Goal: Information Seeking & Learning: Learn about a topic

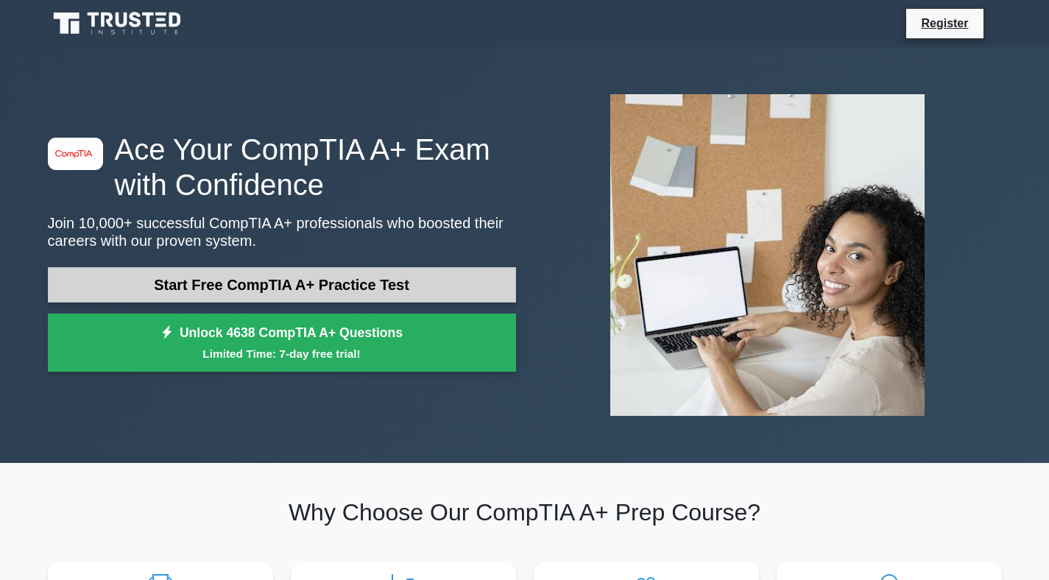
click at [323, 293] on link "Start Free CompTIA A+ Practice Test" at bounding box center [282, 284] width 468 height 35
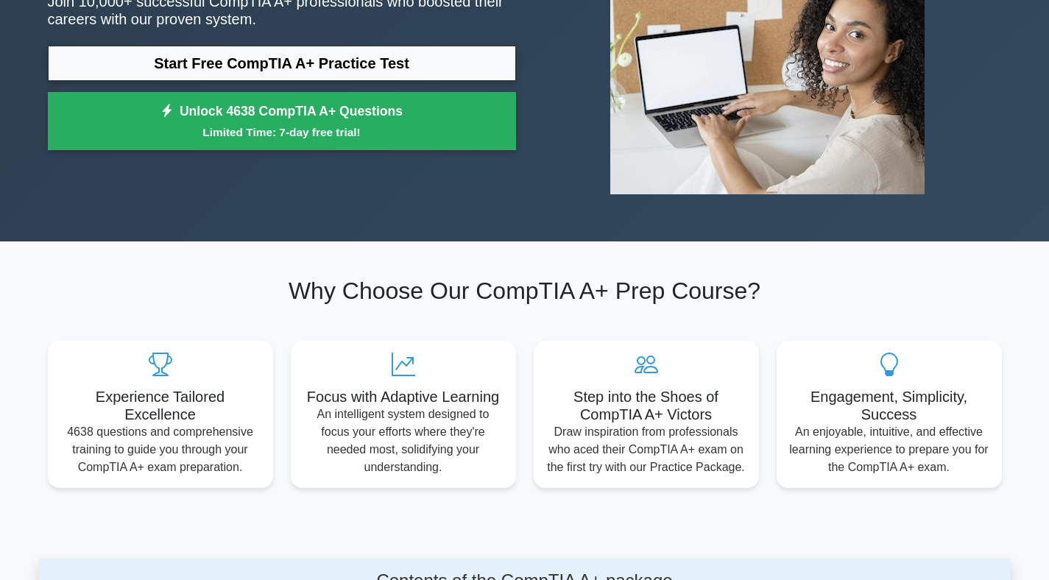
scroll to position [223, 0]
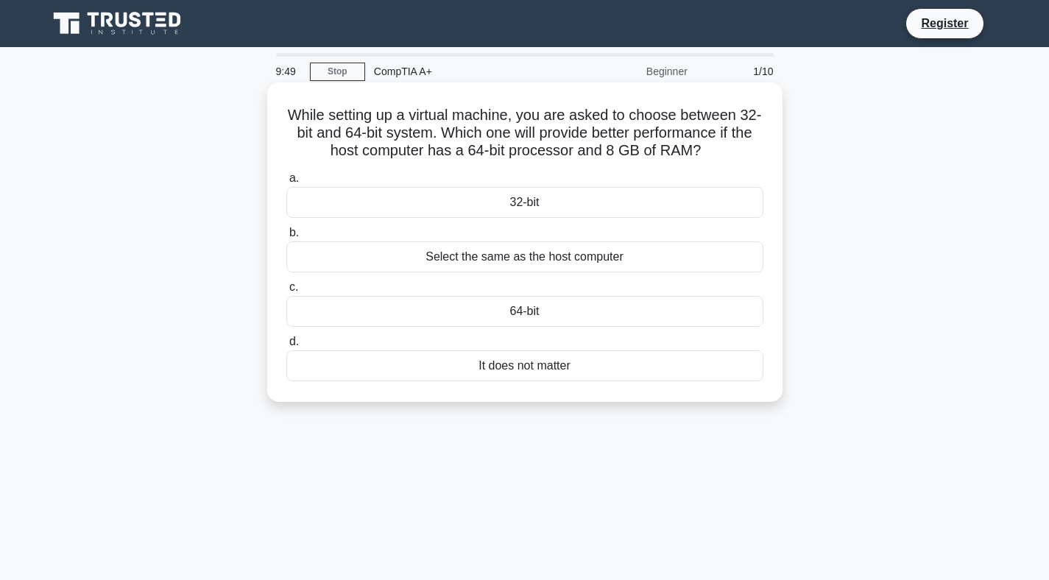
click at [508, 267] on div "Select the same as the host computer" at bounding box center [524, 256] width 477 height 31
click at [286, 238] on input "b. Select the same as the host computer" at bounding box center [286, 233] width 0 height 10
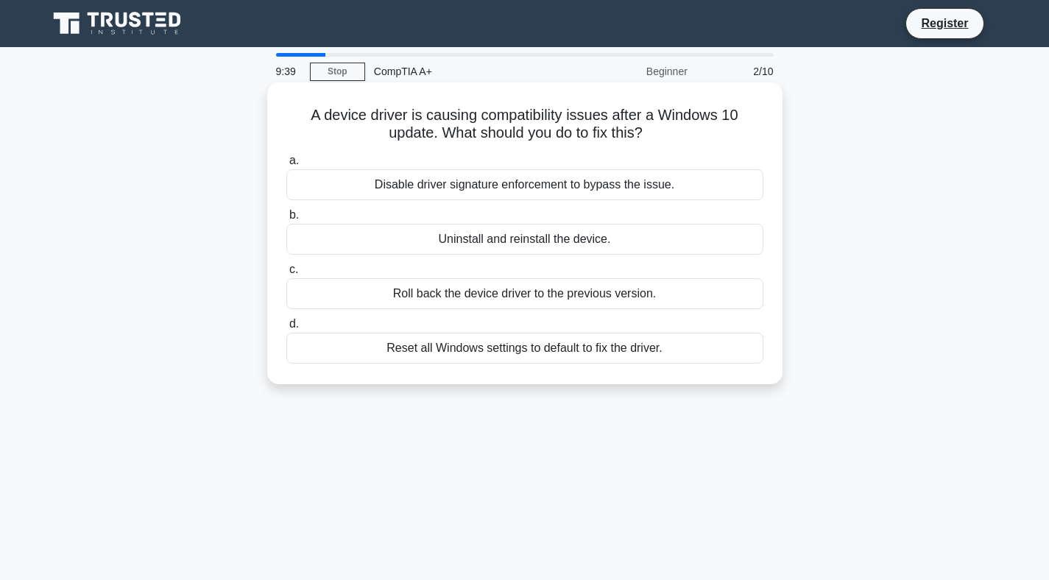
click at [641, 296] on div "Roll back the device driver to the previous version." at bounding box center [524, 293] width 477 height 31
click at [286, 275] on input "c. Roll back the device driver to the previous version." at bounding box center [286, 270] width 0 height 10
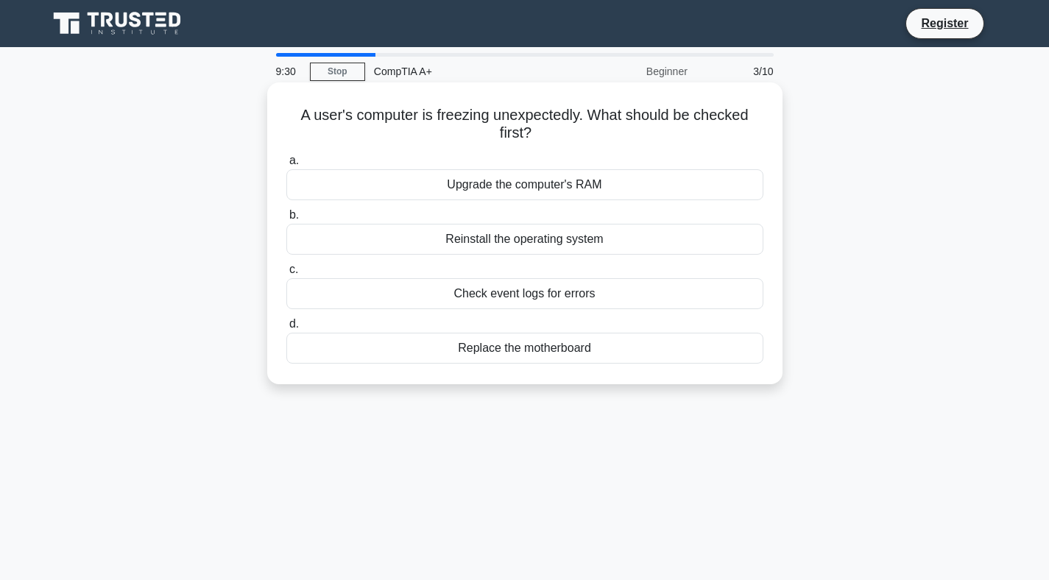
click at [633, 296] on div "Check event logs for errors" at bounding box center [524, 293] width 477 height 31
click at [286, 275] on input "c. Check event logs for errors" at bounding box center [286, 270] width 0 height 10
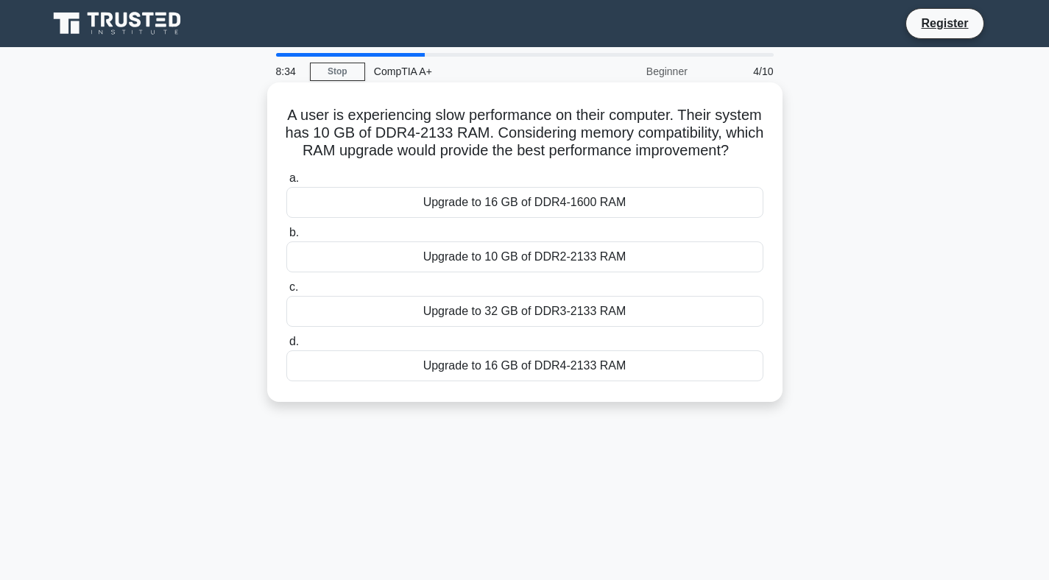
click at [609, 314] on div "Upgrade to 32 GB of DDR3-2133 RAM" at bounding box center [524, 311] width 477 height 31
click at [286, 292] on input "c. Upgrade to 32 GB of DDR3-2133 RAM" at bounding box center [286, 288] width 0 height 10
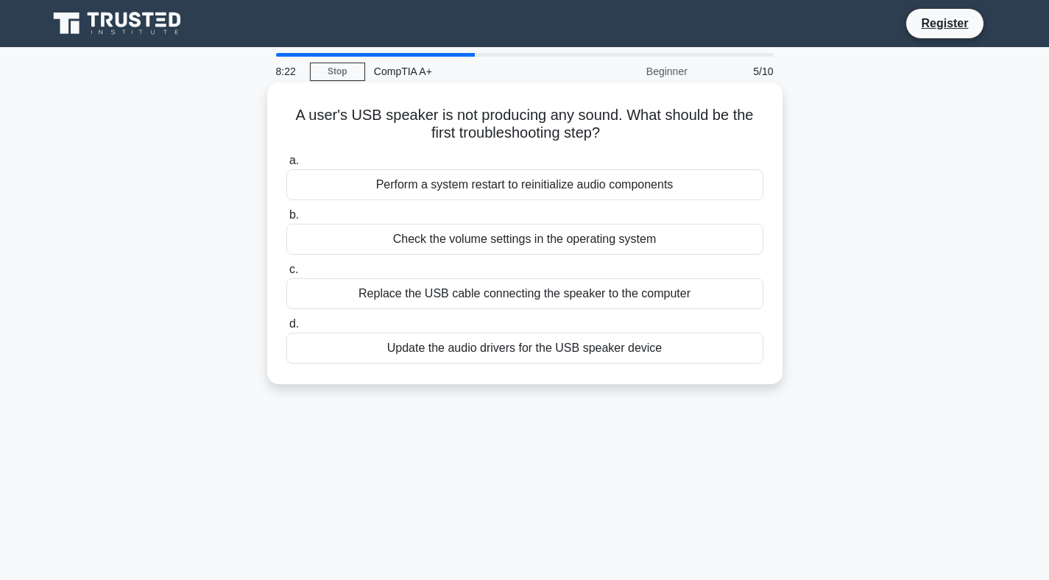
click at [632, 241] on div "Check the volume settings in the operating system" at bounding box center [524, 239] width 477 height 31
click at [286, 220] on input "b. Check the volume settings in the operating system" at bounding box center [286, 216] width 0 height 10
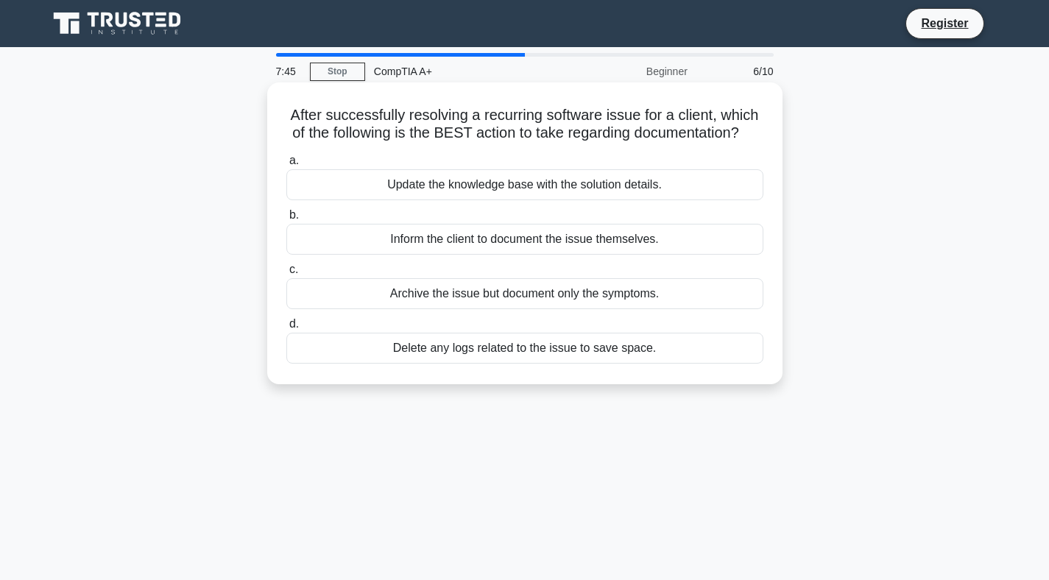
click at [568, 297] on div "Archive the issue but document only the symptoms." at bounding box center [524, 293] width 477 height 31
click at [286, 275] on input "c. Archive the issue but document only the symptoms." at bounding box center [286, 270] width 0 height 10
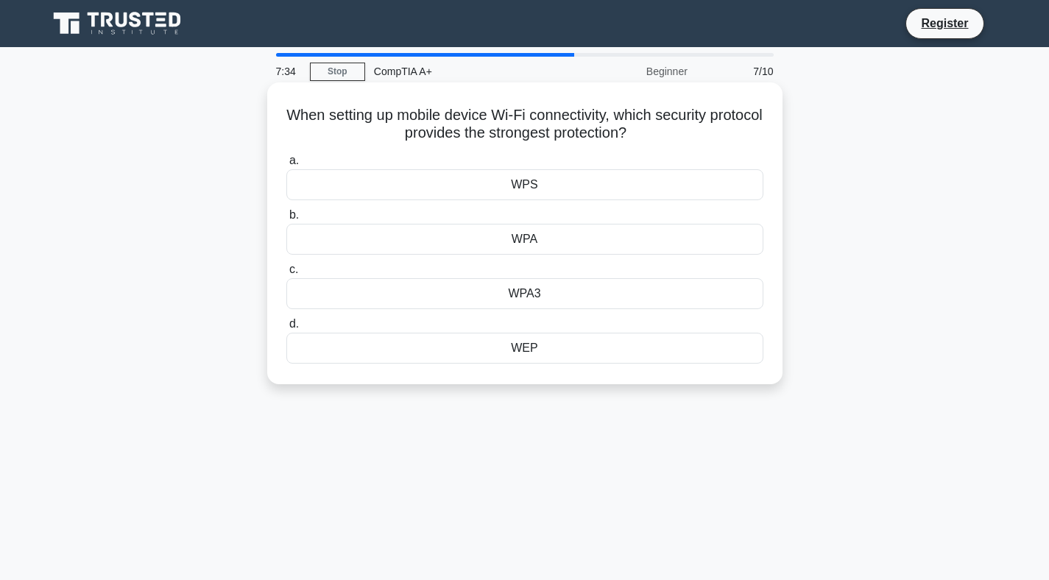
click at [562, 247] on div "WPA" at bounding box center [524, 239] width 477 height 31
click at [286, 220] on input "b. WPA" at bounding box center [286, 216] width 0 height 10
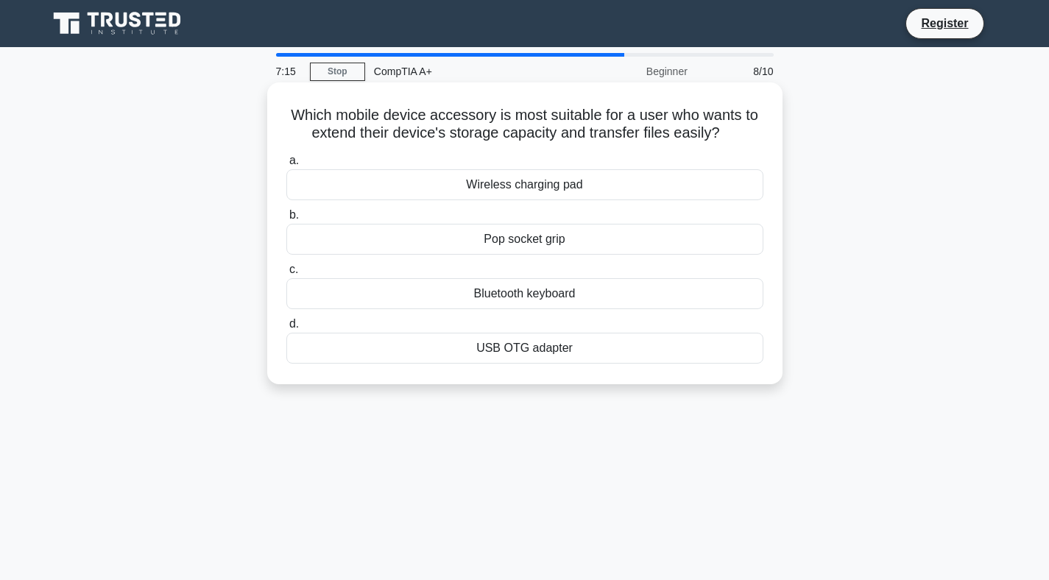
click at [584, 348] on div "USB OTG adapter" at bounding box center [524, 348] width 477 height 31
click at [286, 329] on input "d. USB OTG adapter" at bounding box center [286, 324] width 0 height 10
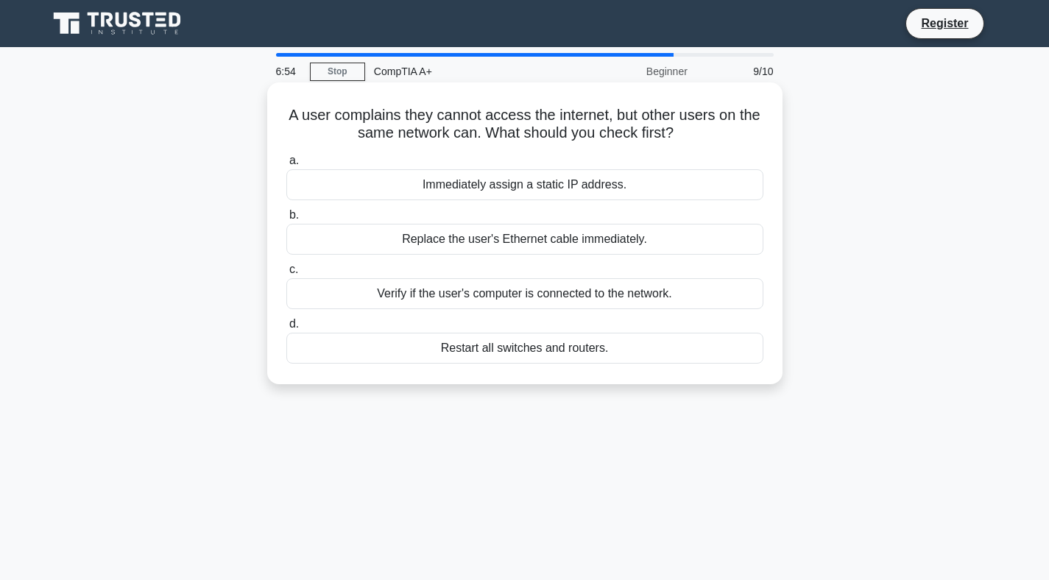
click at [626, 299] on div "Verify if the user's computer is connected to the network." at bounding box center [524, 293] width 477 height 31
click at [286, 275] on input "c. Verify if the user's computer is connected to the network." at bounding box center [286, 270] width 0 height 10
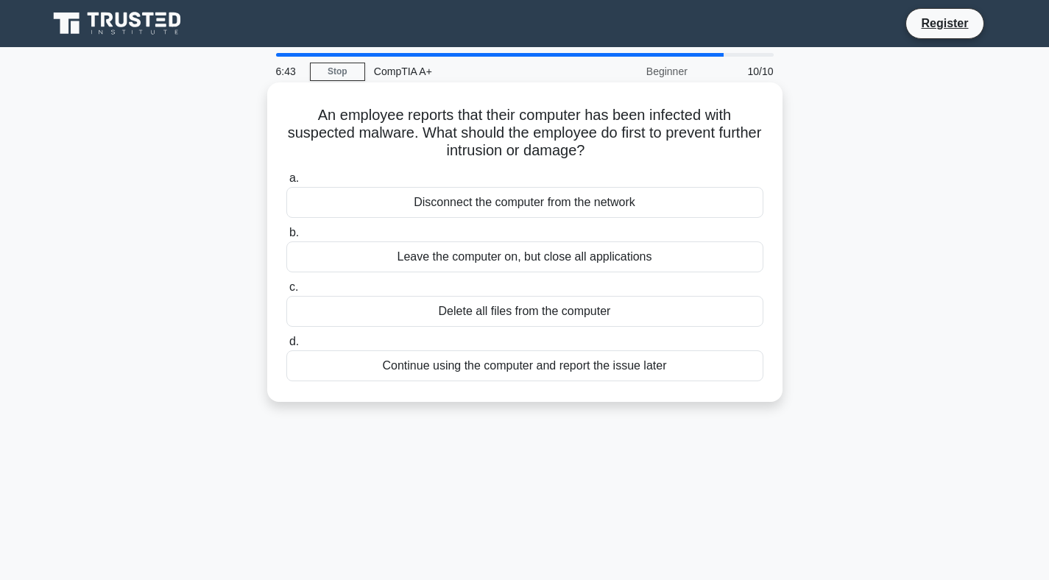
click at [581, 195] on div "Disconnect the computer from the network" at bounding box center [524, 202] width 477 height 31
click at [286, 183] on input "a. Disconnect the computer from the network" at bounding box center [286, 179] width 0 height 10
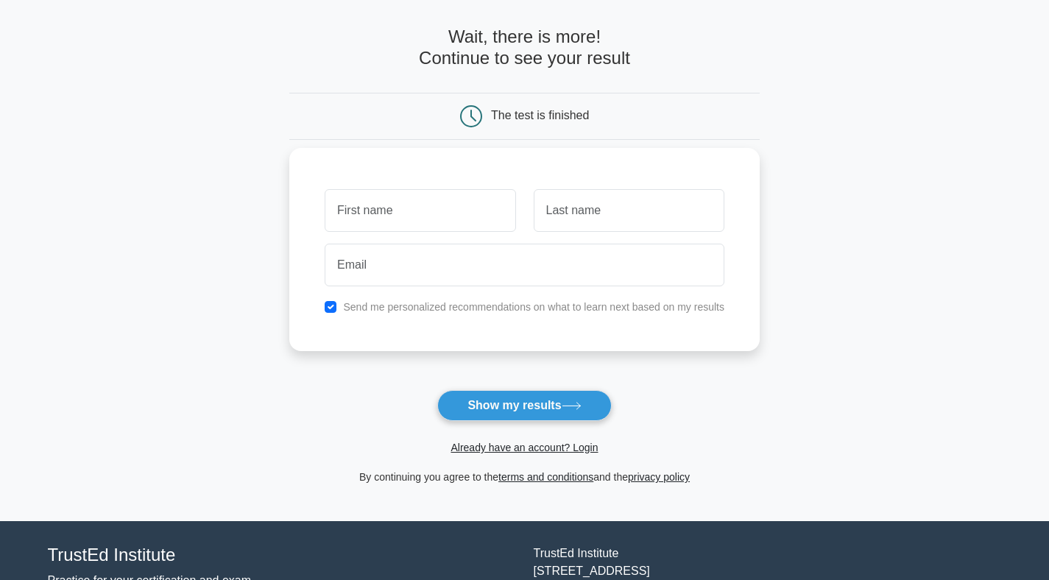
scroll to position [99, 0]
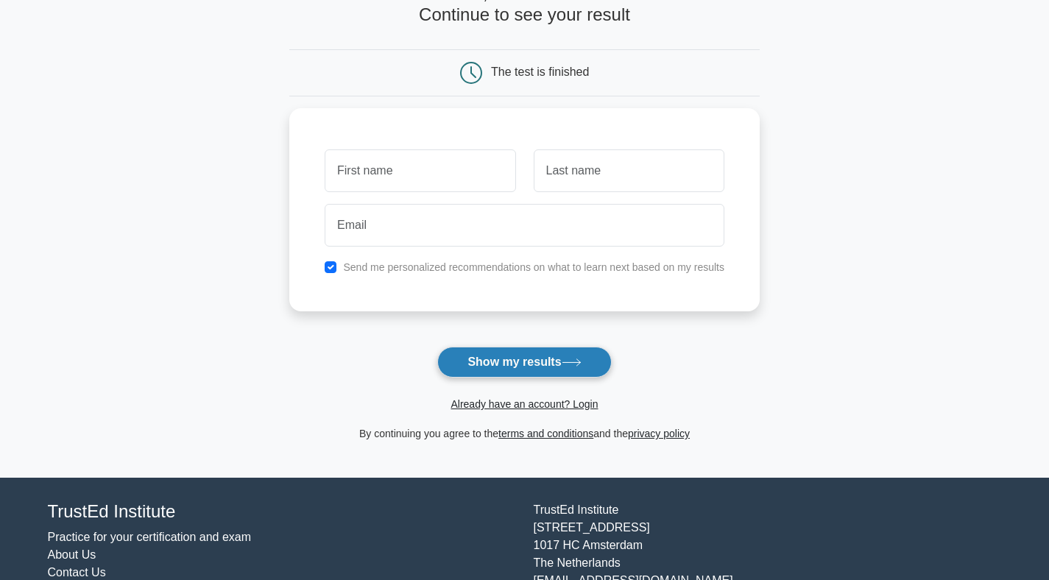
click at [565, 378] on button "Show my results" at bounding box center [524, 362] width 174 height 31
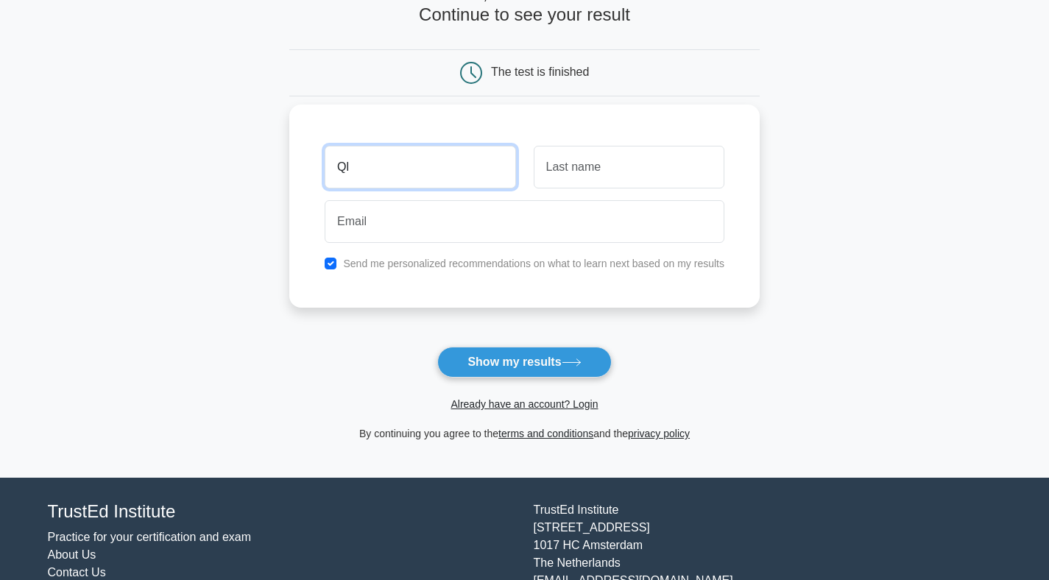
type input "Q"
type input "Walu"
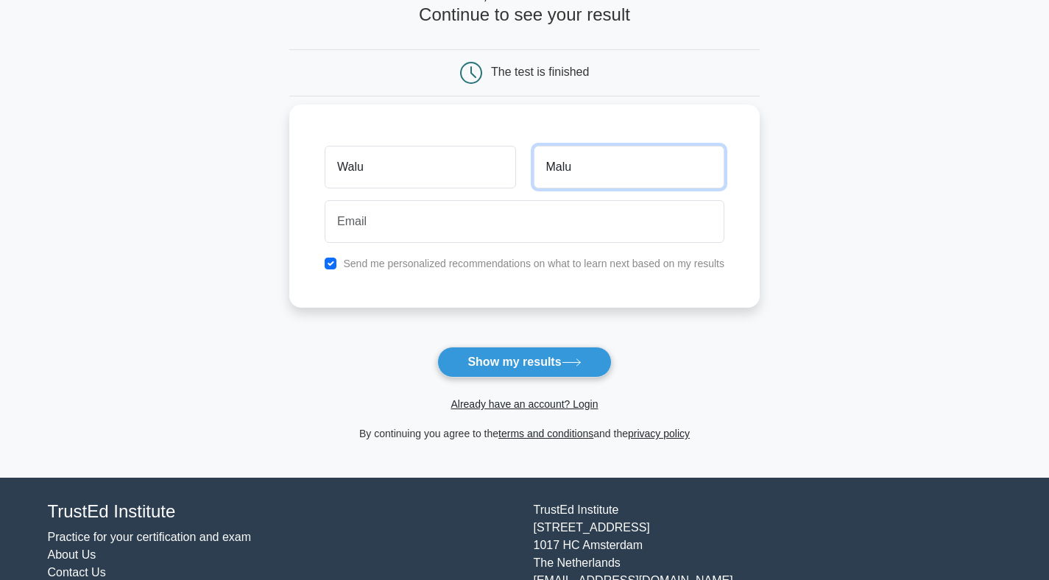
type input "Malu"
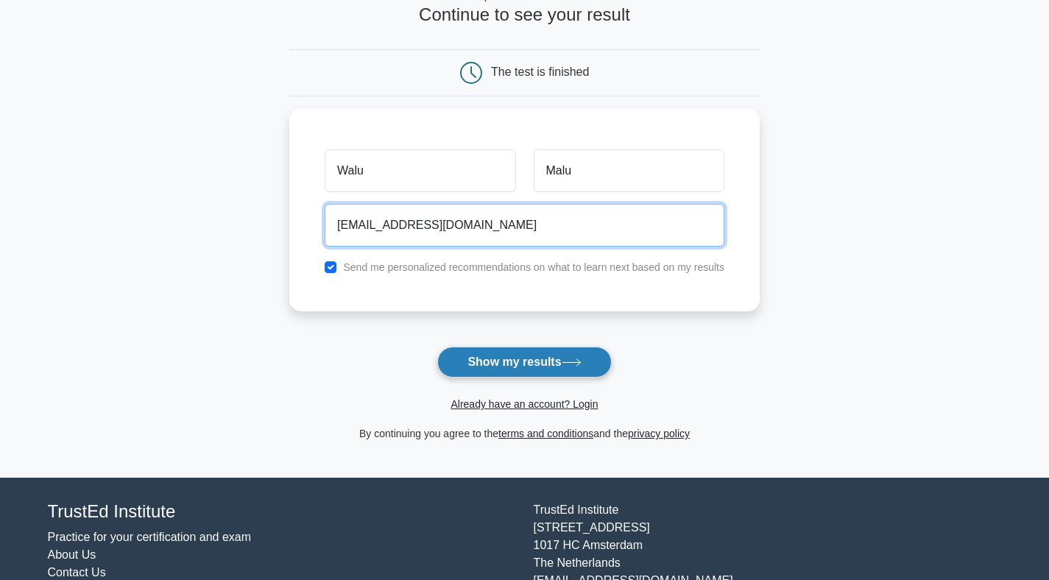
type input "WaluMalu@gmail.com"
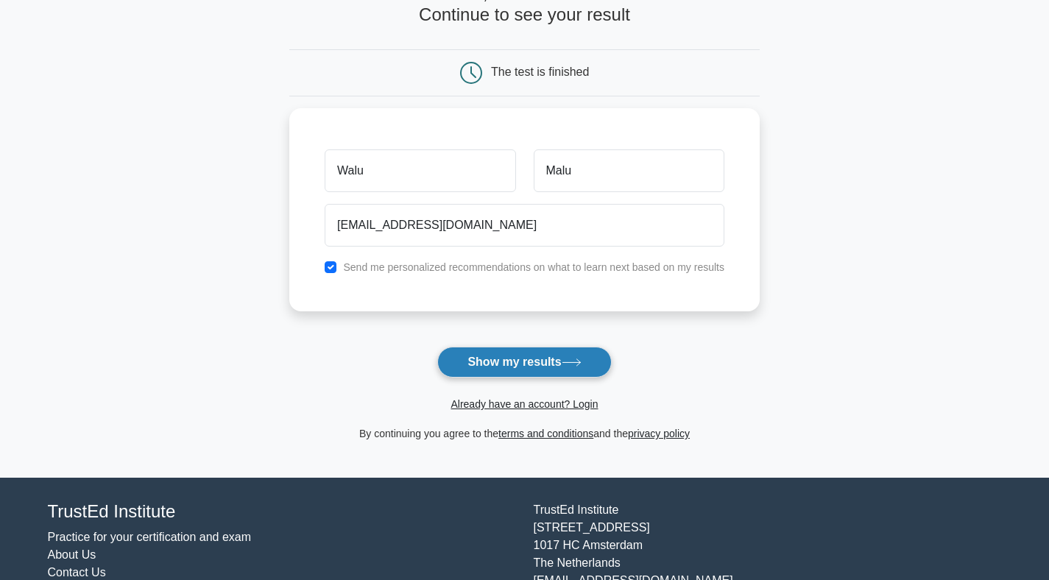
click at [488, 370] on button "Show my results" at bounding box center [524, 362] width 174 height 31
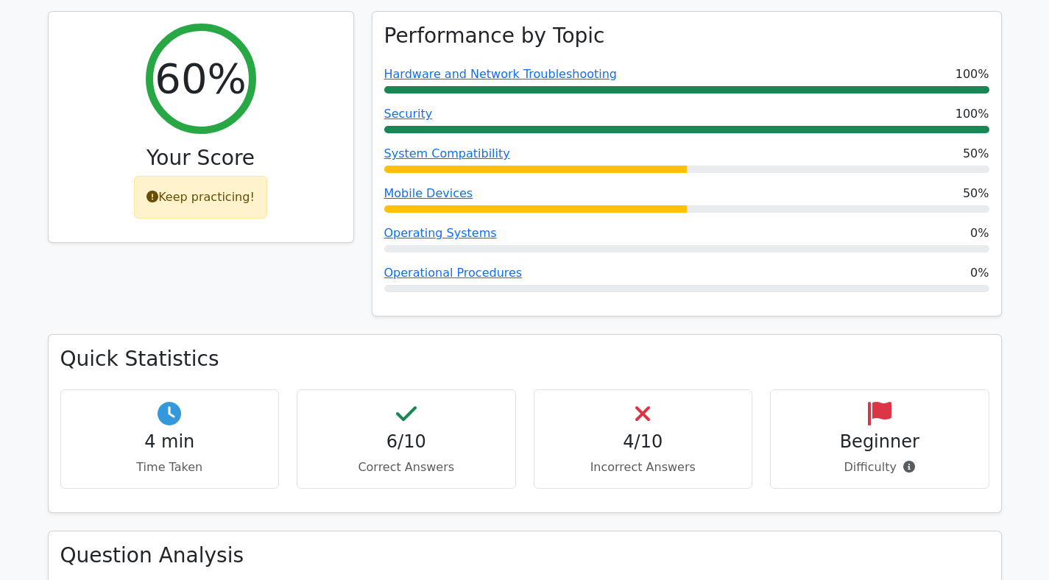
scroll to position [547, 0]
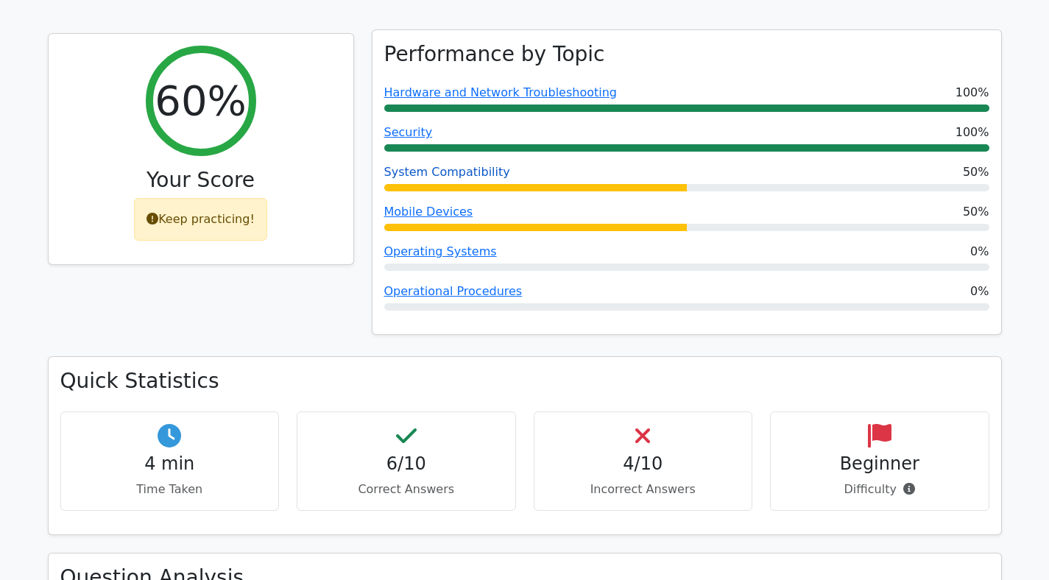
click at [450, 174] on link "System Compatibility" at bounding box center [447, 172] width 126 height 14
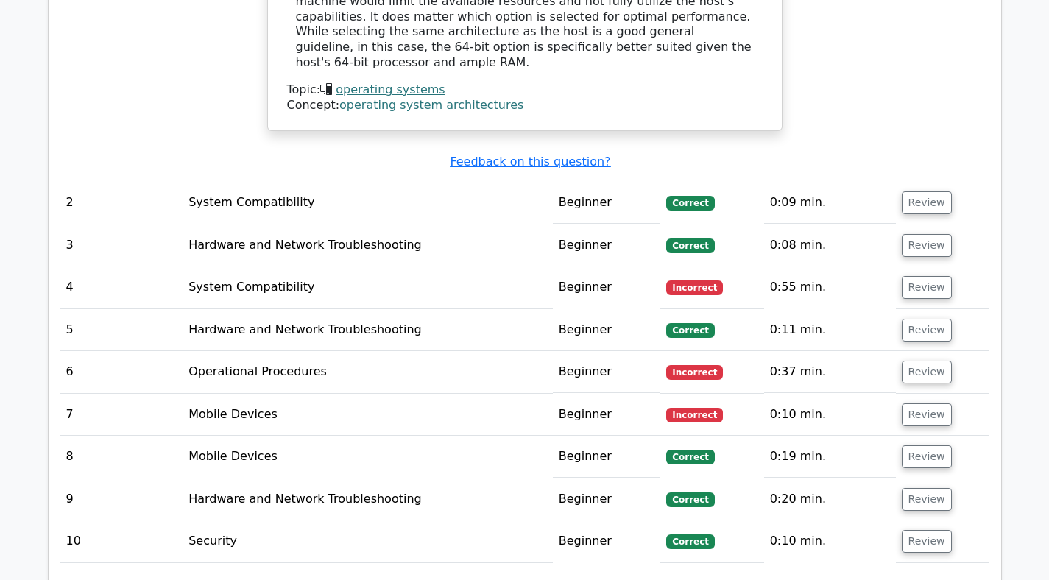
scroll to position [1683, 0]
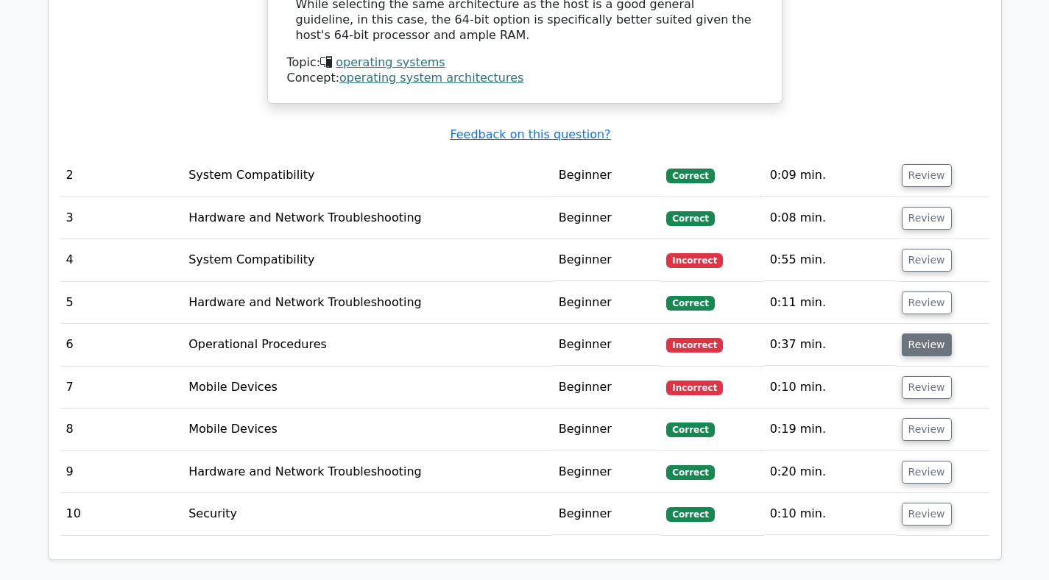
click at [917, 333] on button "Review" at bounding box center [927, 344] width 50 height 23
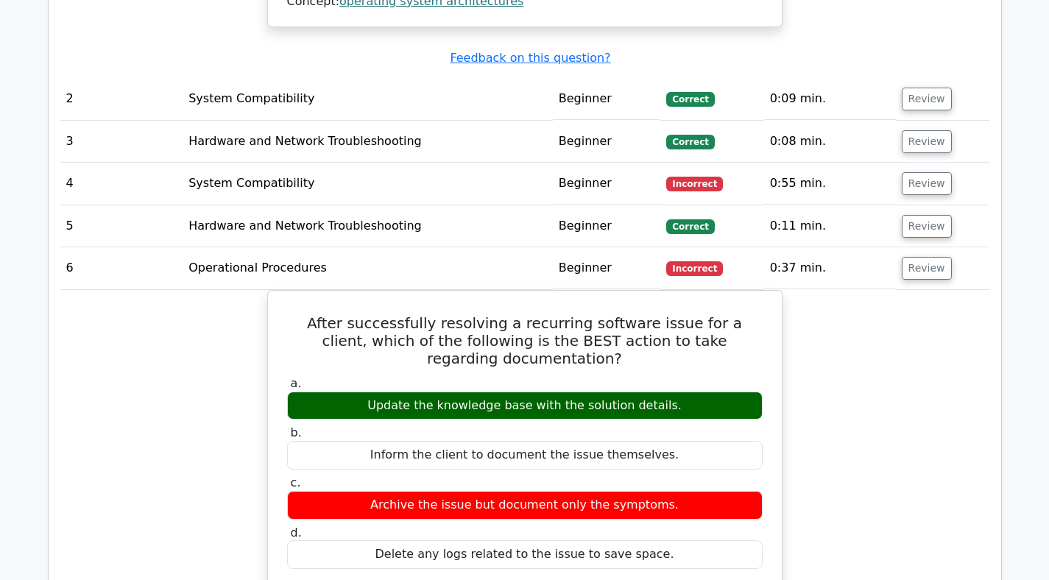
scroll to position [1761, 0]
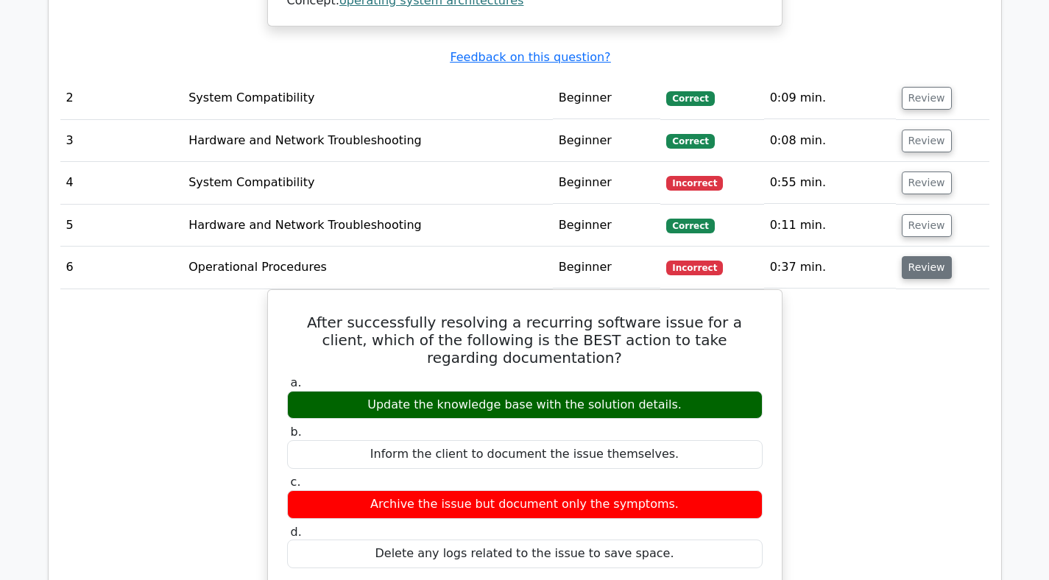
click at [919, 256] on button "Review" at bounding box center [927, 267] width 50 height 23
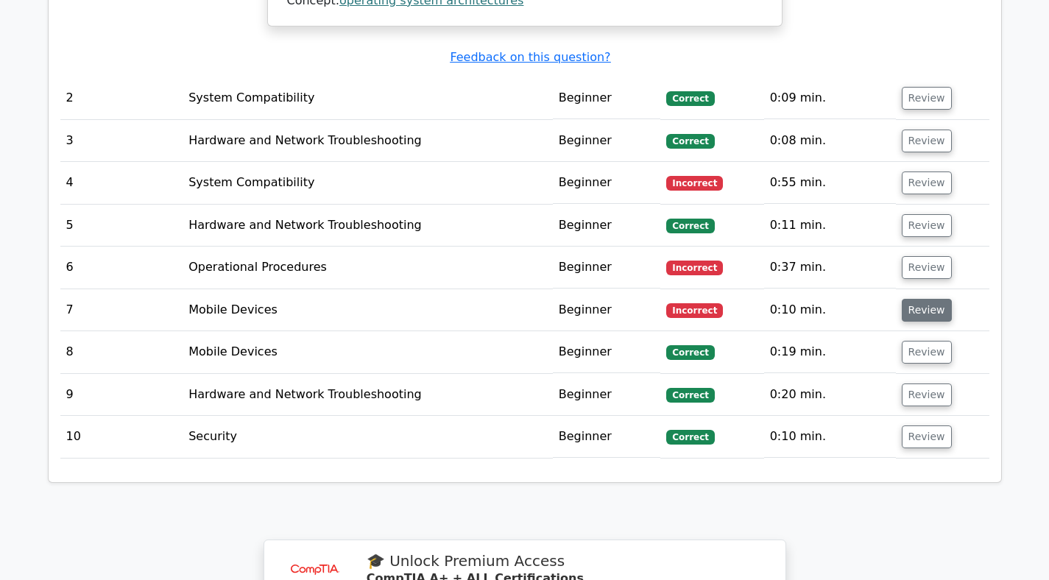
click at [911, 299] on button "Review" at bounding box center [927, 310] width 50 height 23
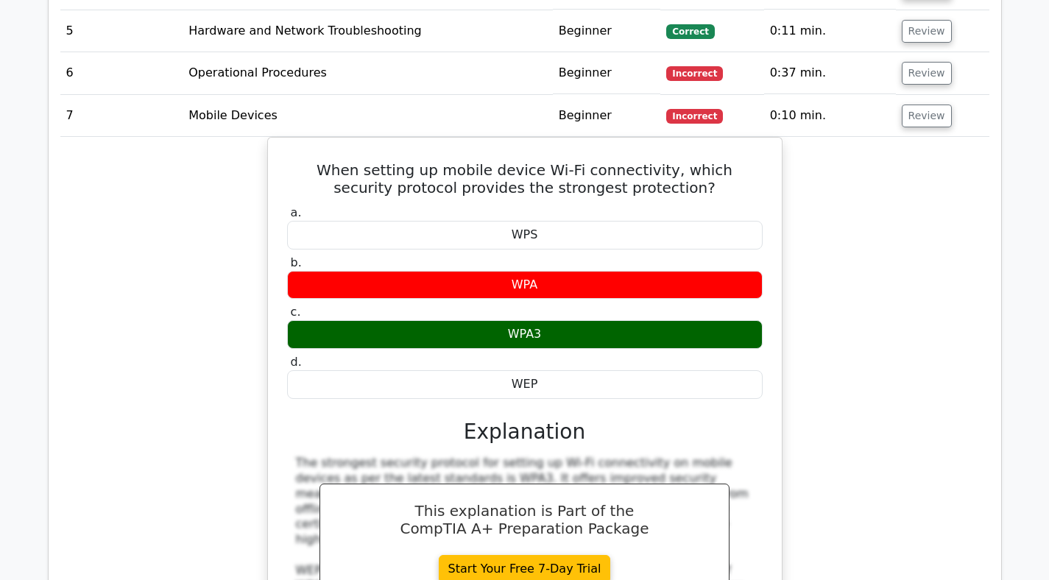
scroll to position [1765, 0]
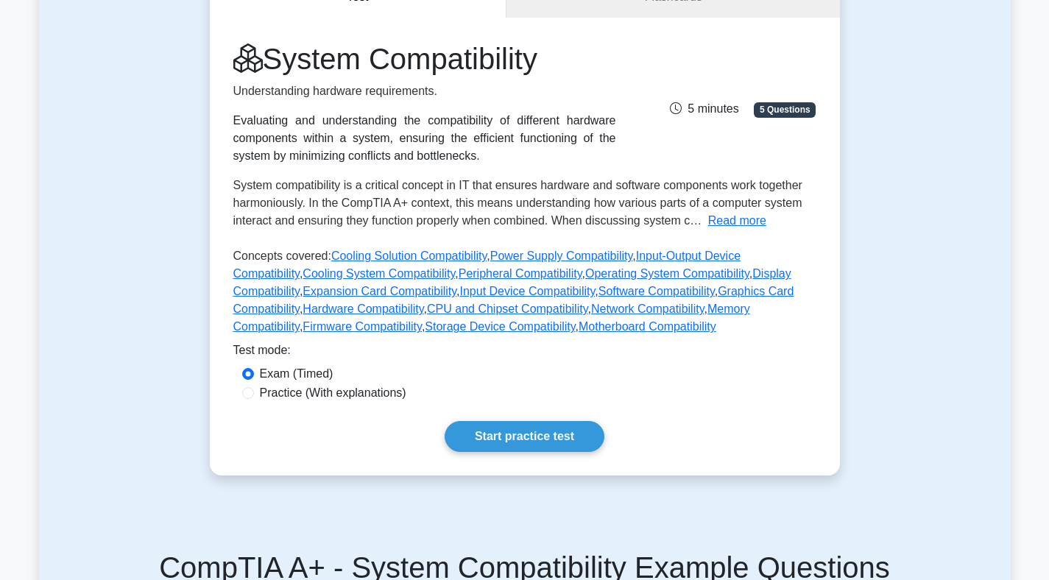
scroll to position [157, 0]
